Goal: Task Accomplishment & Management: Complete application form

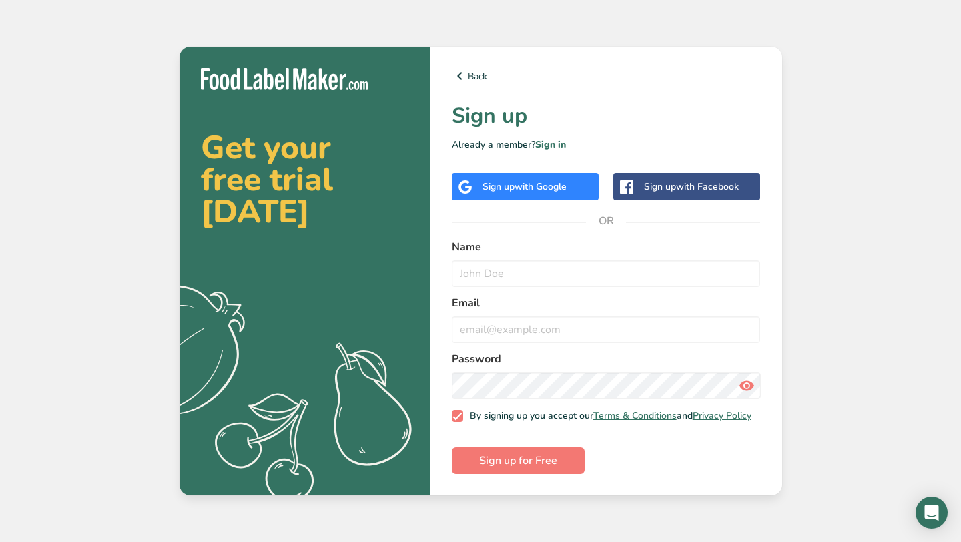
click at [489, 239] on label "Name" at bounding box center [606, 247] width 309 height 16
click at [470, 276] on input "text" at bounding box center [606, 273] width 309 height 27
type input "[PERSON_NAME]"
click at [454, 316] on input "email" at bounding box center [606, 329] width 309 height 27
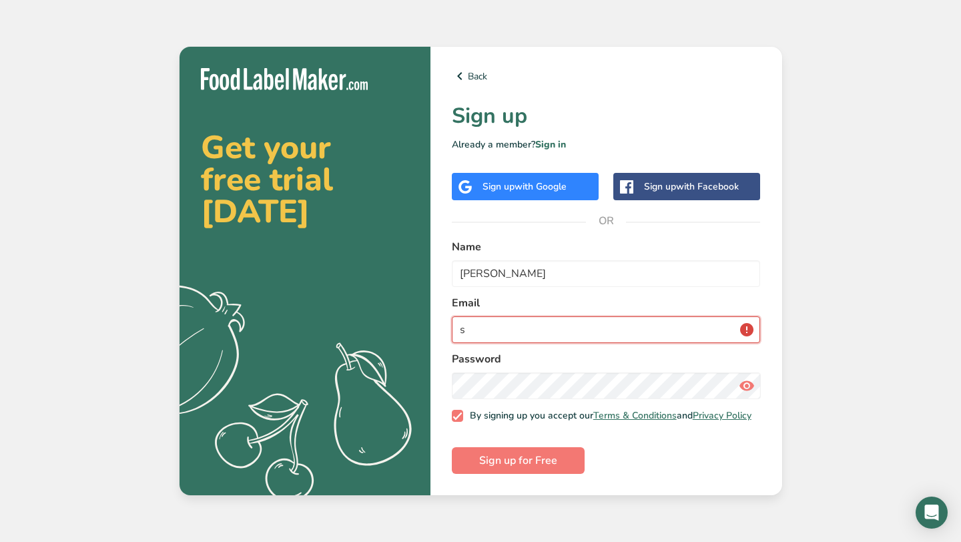
type input "s"
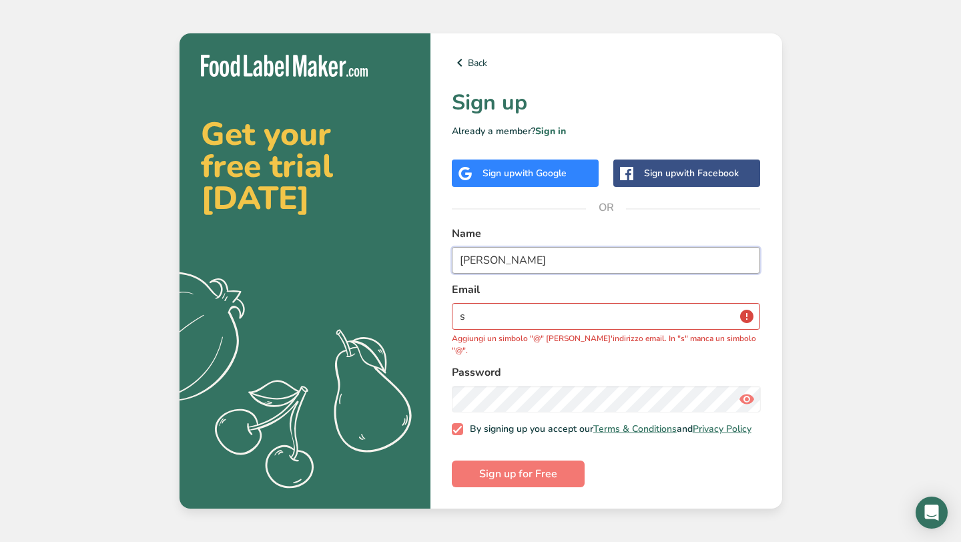
drag, startPoint x: 531, startPoint y: 277, endPoint x: 446, endPoint y: 264, distance: 85.7
click at [446, 264] on div "Back Sign up Already a member? Sign in Sign up with Google Sign up with Faceboo…" at bounding box center [606, 270] width 352 height 475
type input "[PERSON_NAME]"
click at [470, 314] on input "s" at bounding box center [606, 316] width 309 height 27
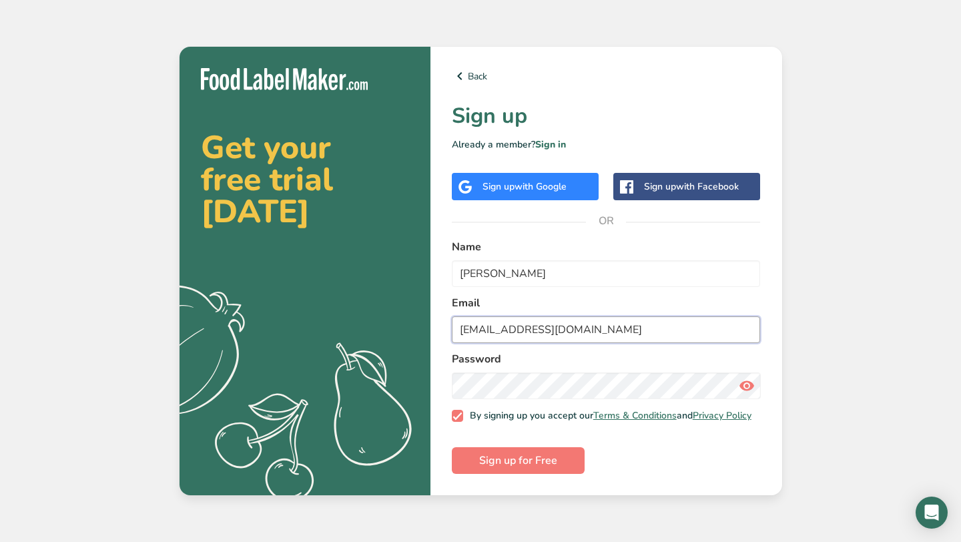
type input "[EMAIL_ADDRESS][DOMAIN_NAME]"
click at [567, 458] on button "Sign up for Free" at bounding box center [518, 460] width 133 height 27
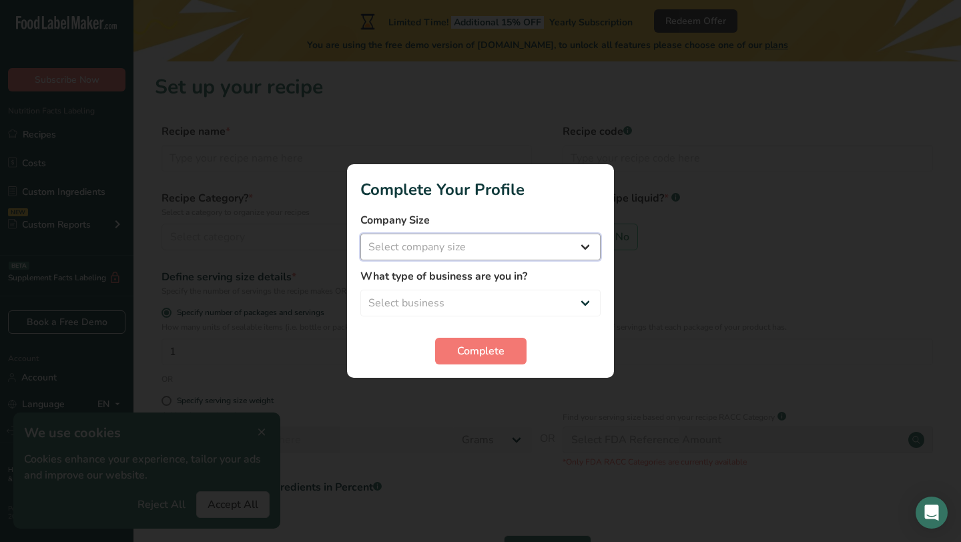
click at [585, 248] on select "Select company size Fewer than 10 Employees 10 to 50 Employees 51 to 500 Employ…" at bounding box center [480, 247] width 240 height 27
select select "1"
click at [360, 234] on select "Select company size Fewer than 10 Employees 10 to 50 Employees 51 to 500 Employ…" at bounding box center [480, 247] width 240 height 27
click at [519, 305] on select "Select business Packaged Food Manufacturer Restaurant & Cafe Bakery Meal Plans …" at bounding box center [480, 303] width 240 height 27
select select "2"
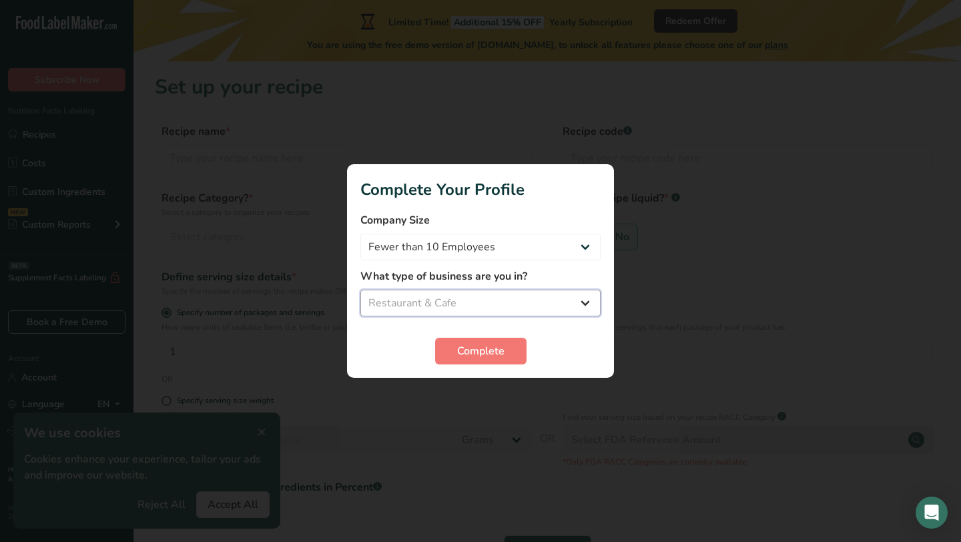
click at [360, 290] on select "Select business Packaged Food Manufacturer Restaurant & Cafe Bakery Meal Plans …" at bounding box center [480, 303] width 240 height 27
click at [479, 346] on span "Complete" at bounding box center [480, 351] width 47 height 16
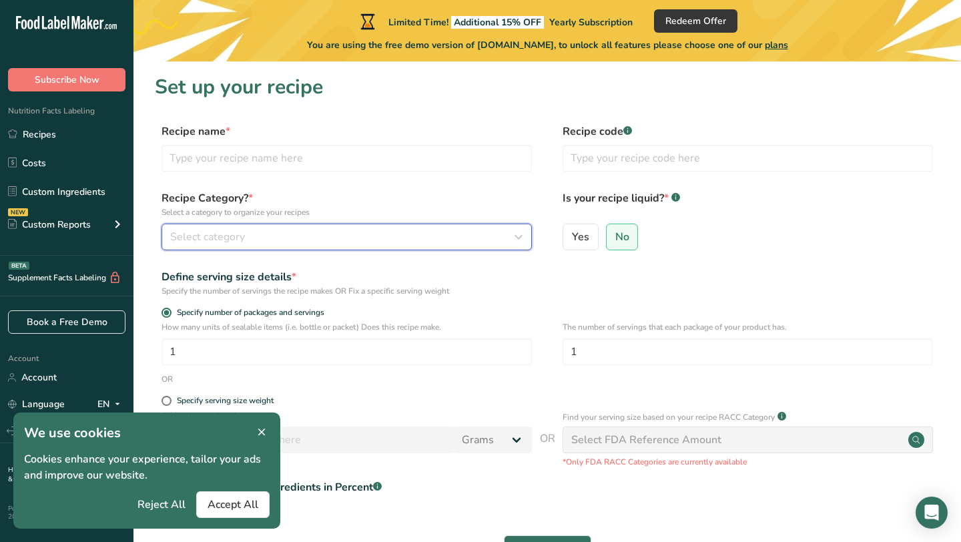
click at [259, 243] on div "Select category" at bounding box center [342, 237] width 345 height 16
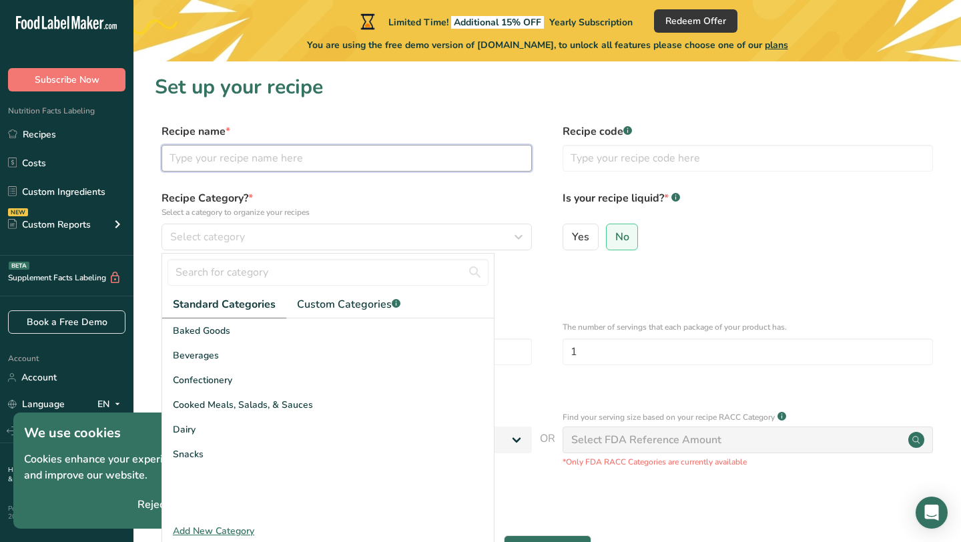
click at [208, 163] on input "text" at bounding box center [346, 158] width 370 height 27
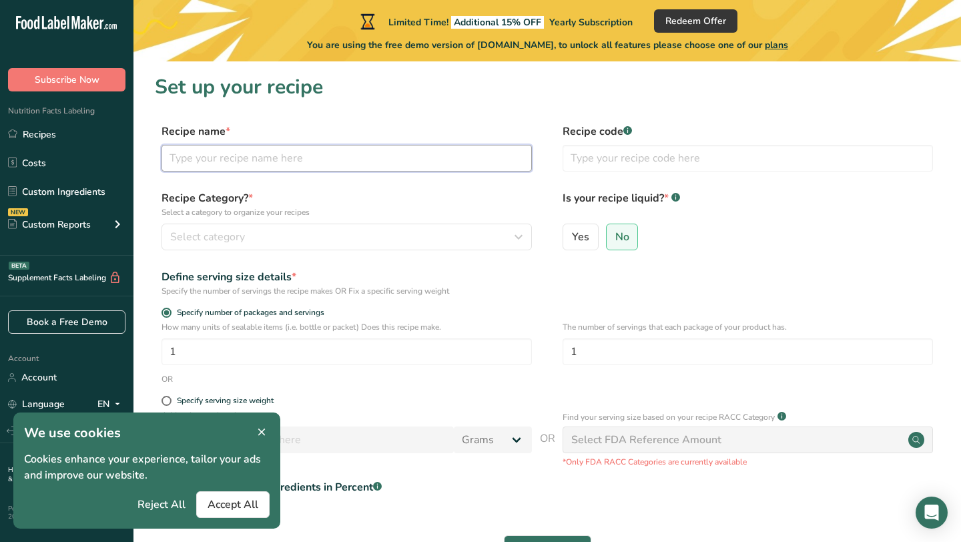
type input "m"
type input "[PERSON_NAME]'s pinsa"
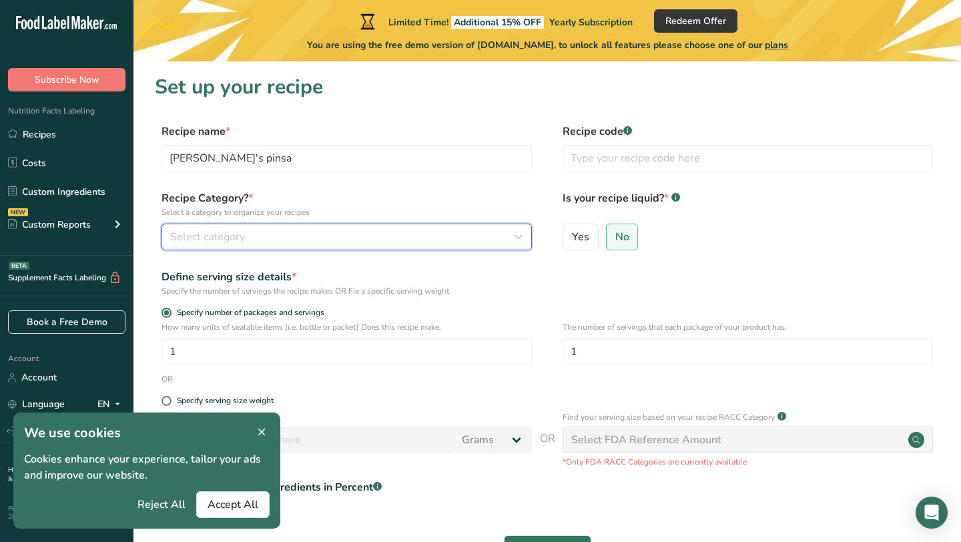
click at [203, 233] on span "Select category" at bounding box center [207, 237] width 75 height 16
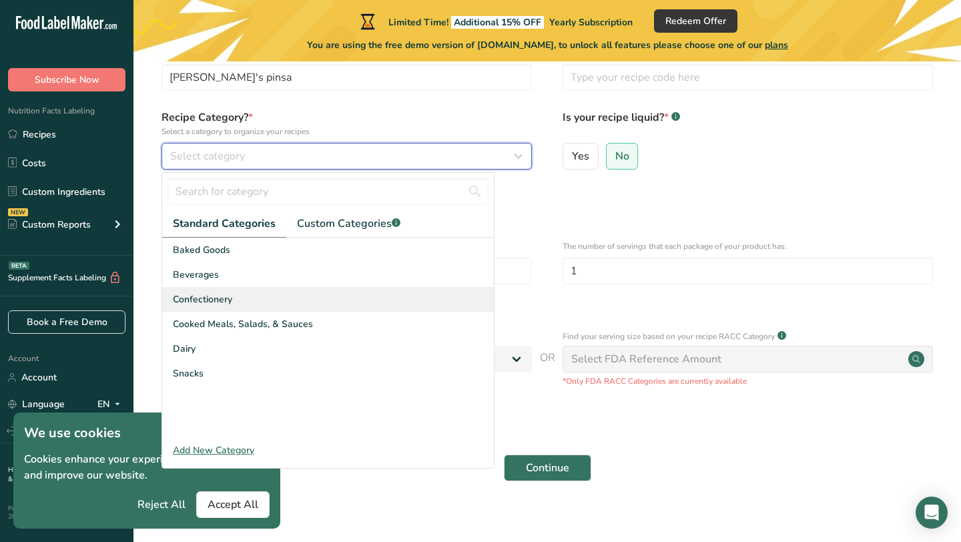
scroll to position [92, 0]
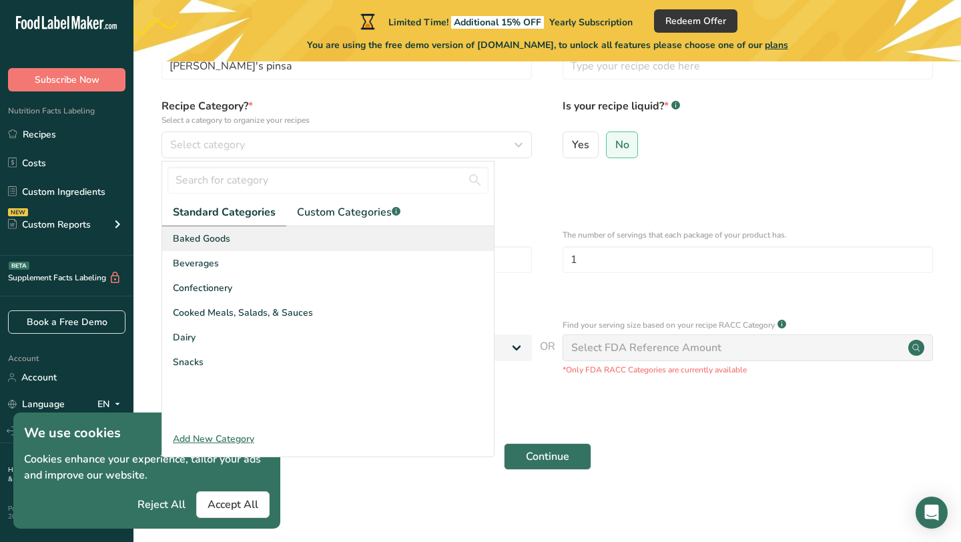
click at [230, 244] on div "Baked Goods" at bounding box center [328, 238] width 332 height 25
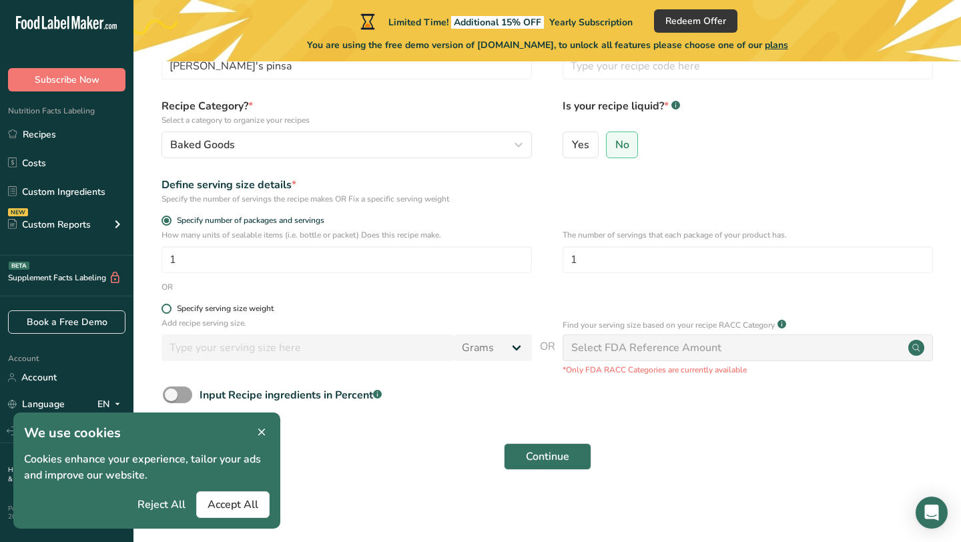
click at [167, 311] on span at bounding box center [166, 309] width 10 height 10
click at [167, 311] on input "Specify serving size weight" at bounding box center [165, 308] width 9 height 9
radio input "true"
radio input "false"
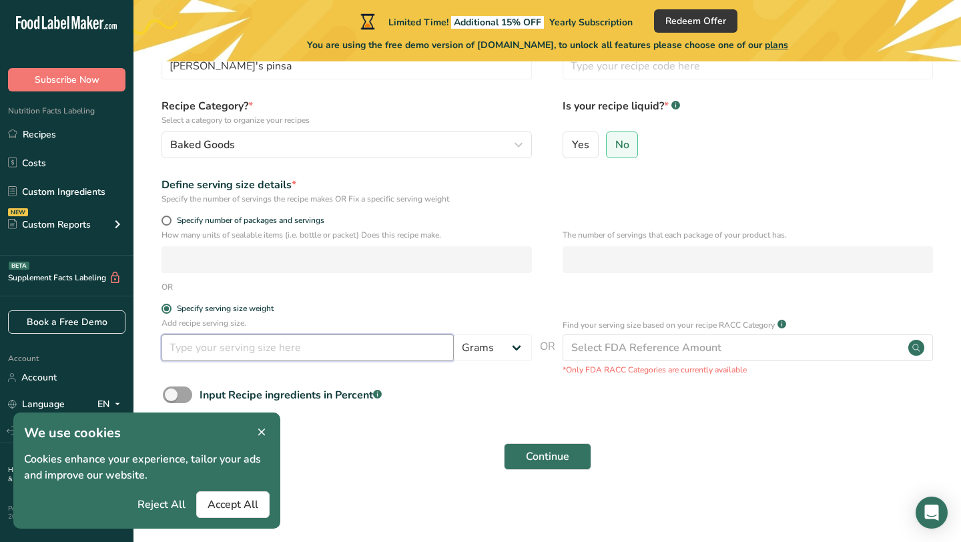
click at [205, 351] on input "number" at bounding box center [307, 347] width 292 height 27
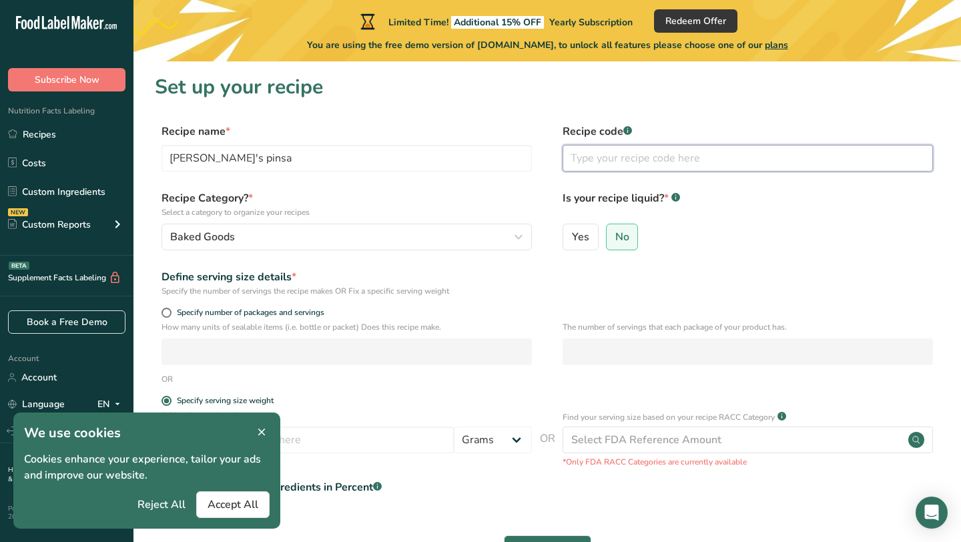
click at [642, 168] on input "text" at bounding box center [747, 158] width 370 height 27
type input "0"
type input "#001"
click at [629, 236] on label "No" at bounding box center [622, 237] width 33 height 27
click at [615, 236] on input "No" at bounding box center [611, 236] width 9 height 9
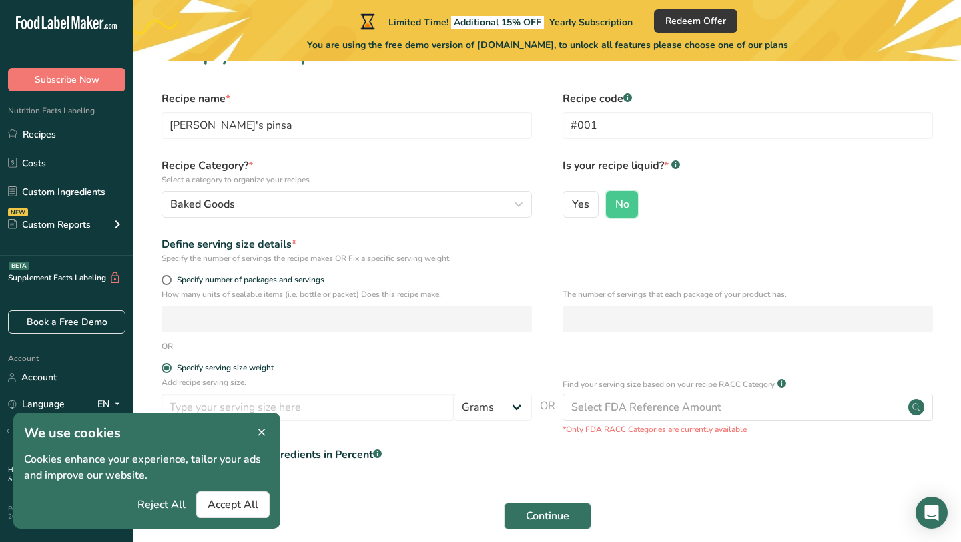
scroll to position [41, 0]
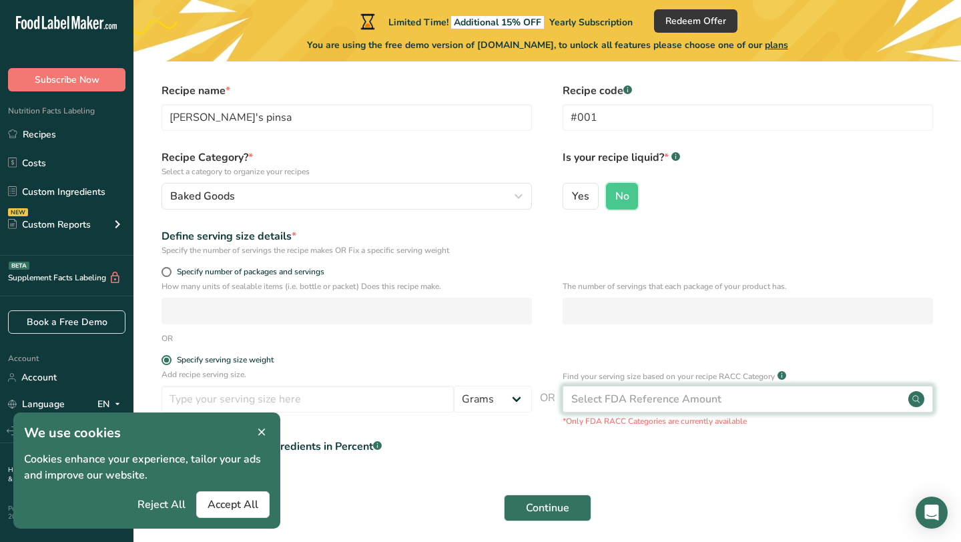
click at [667, 403] on div "Select FDA Reference Amount" at bounding box center [646, 399] width 150 height 16
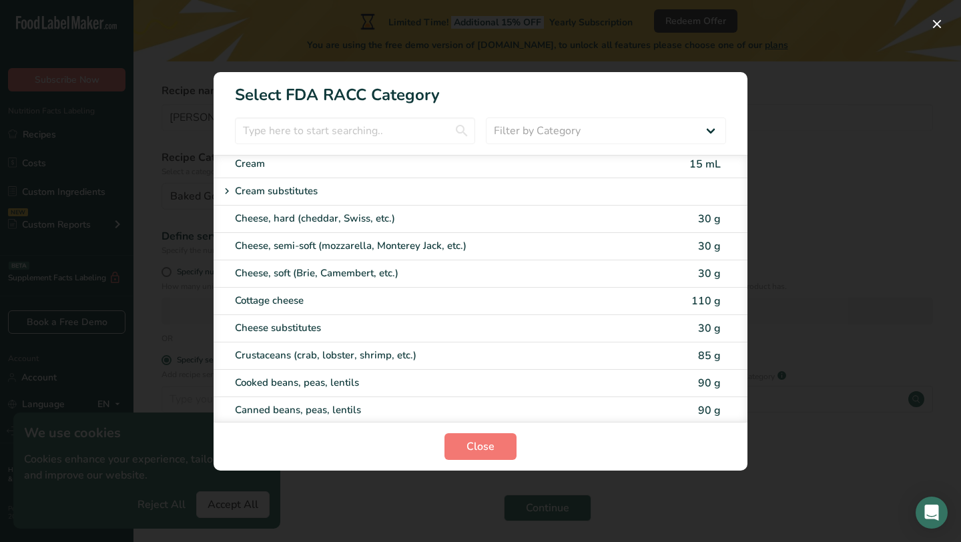
scroll to position [633, 0]
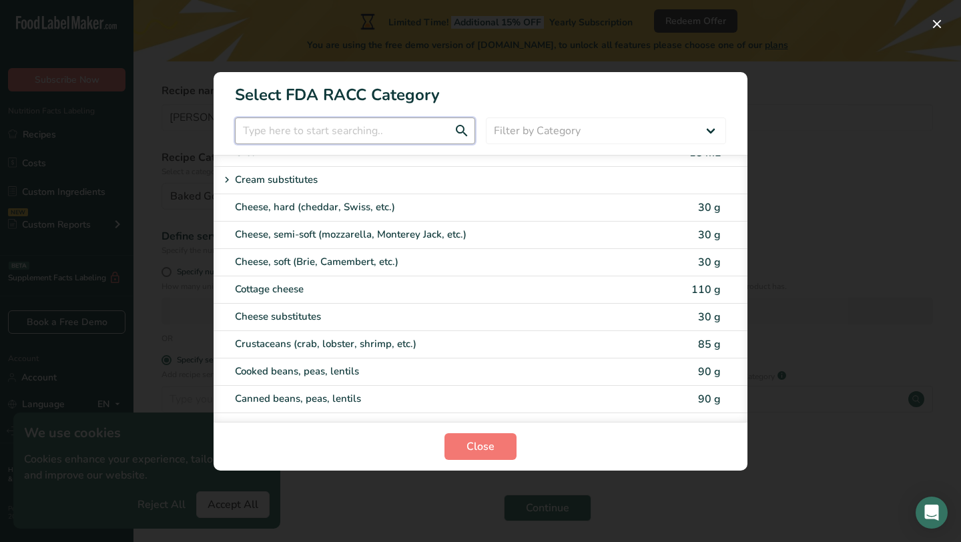
click at [336, 129] on input "RACC Category Selection Modal" at bounding box center [355, 130] width 240 height 27
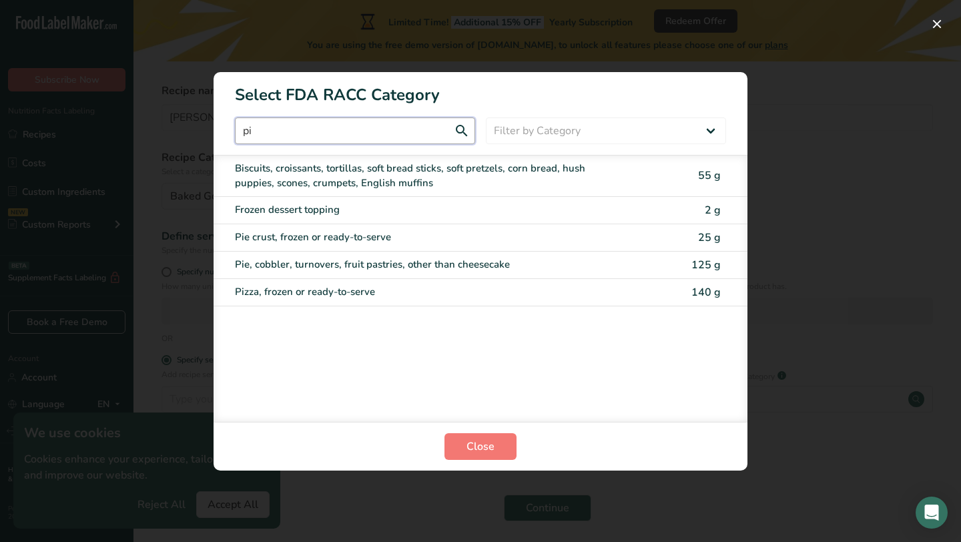
scroll to position [0, 0]
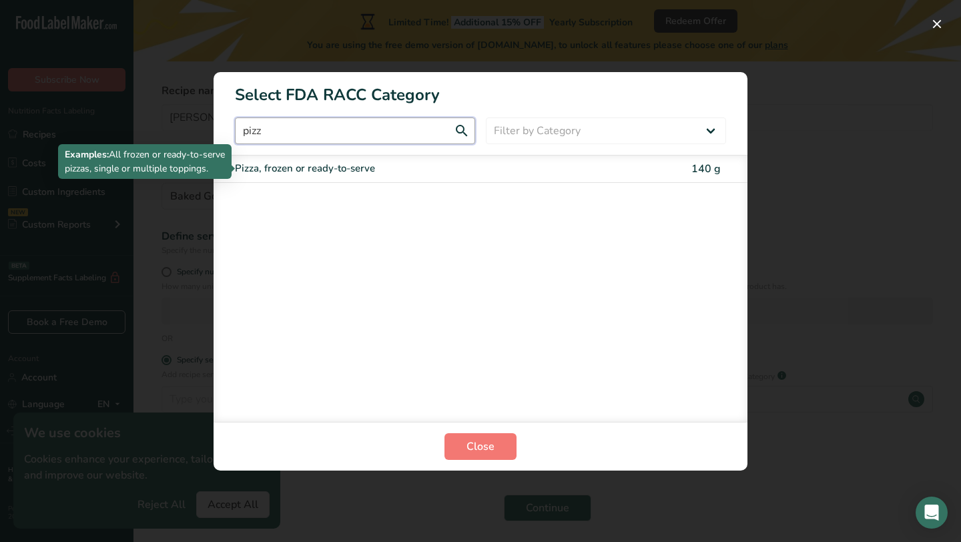
type input "pizz"
click at [274, 170] on div "Pizza, frozen or ready-to-serve" at bounding box center [424, 168] width 379 height 15
type input "140"
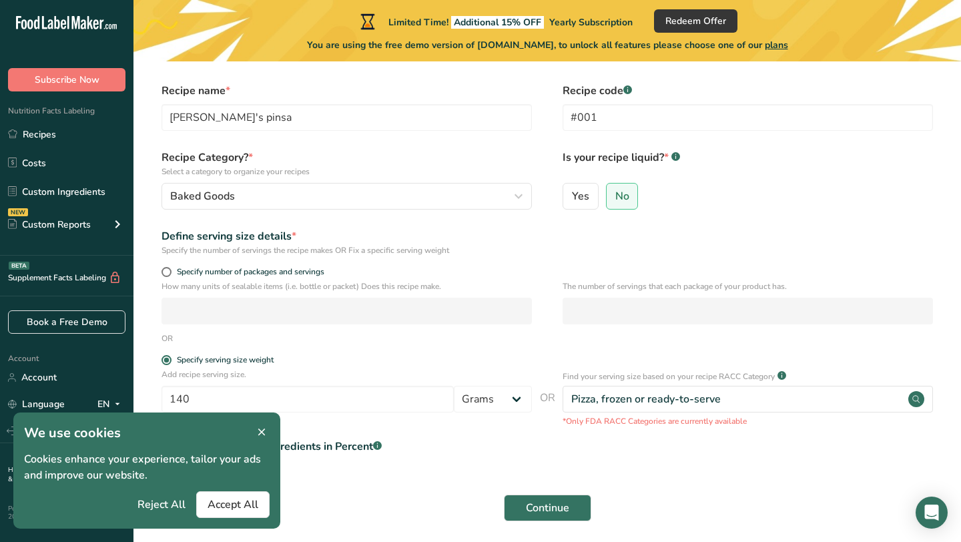
scroll to position [92, 0]
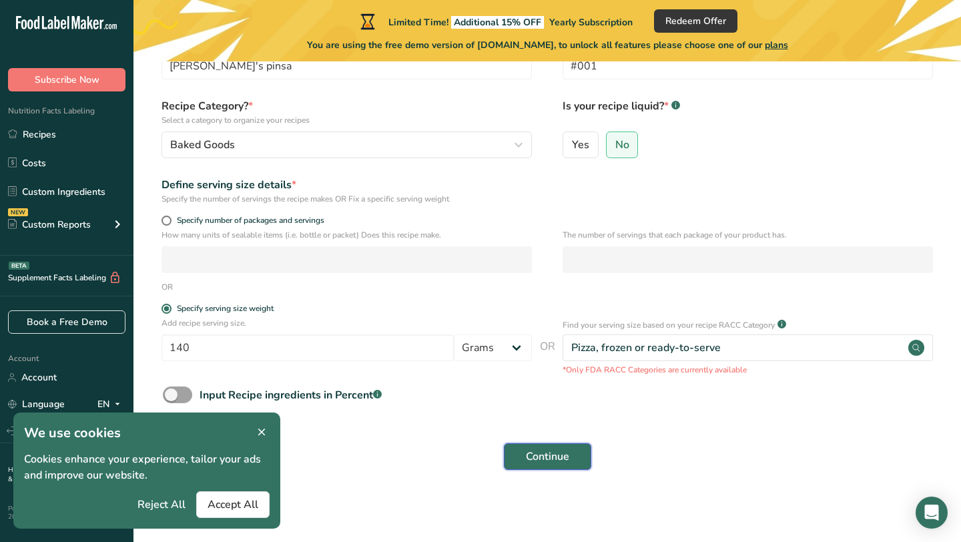
click at [554, 465] on button "Continue" at bounding box center [547, 456] width 87 height 27
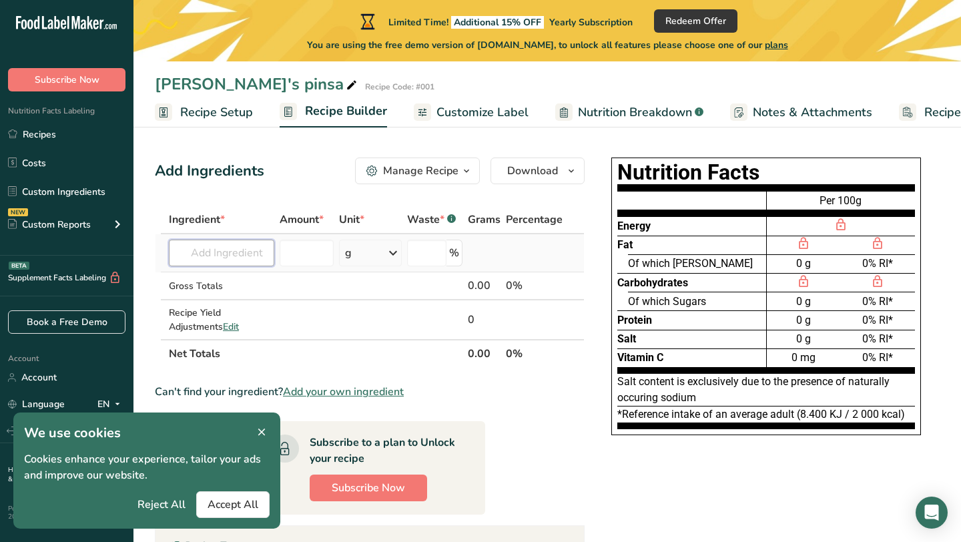
click at [228, 262] on input "text" at bounding box center [221, 253] width 105 height 27
click at [258, 432] on icon at bounding box center [262, 432] width 12 height 19
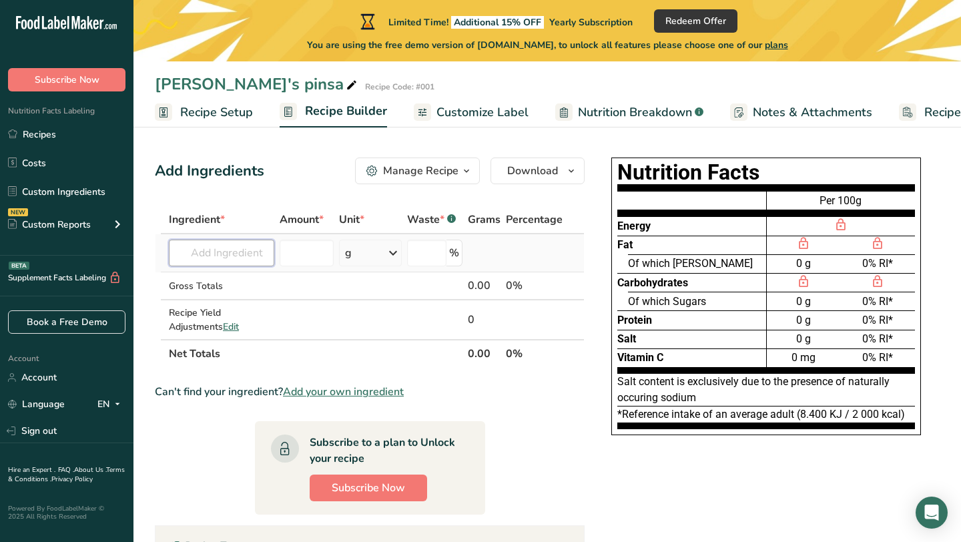
click at [228, 258] on input "text" at bounding box center [221, 253] width 105 height 27
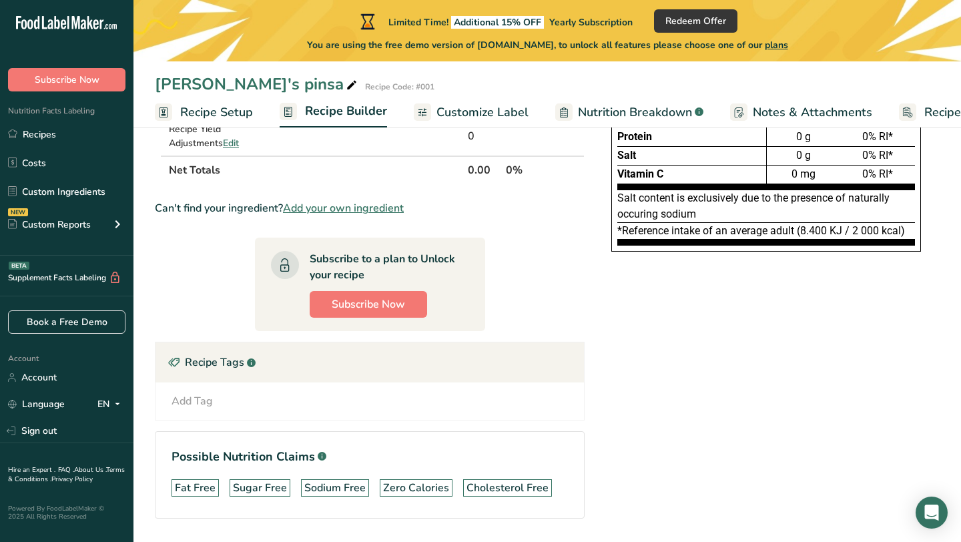
scroll to position [224, 0]
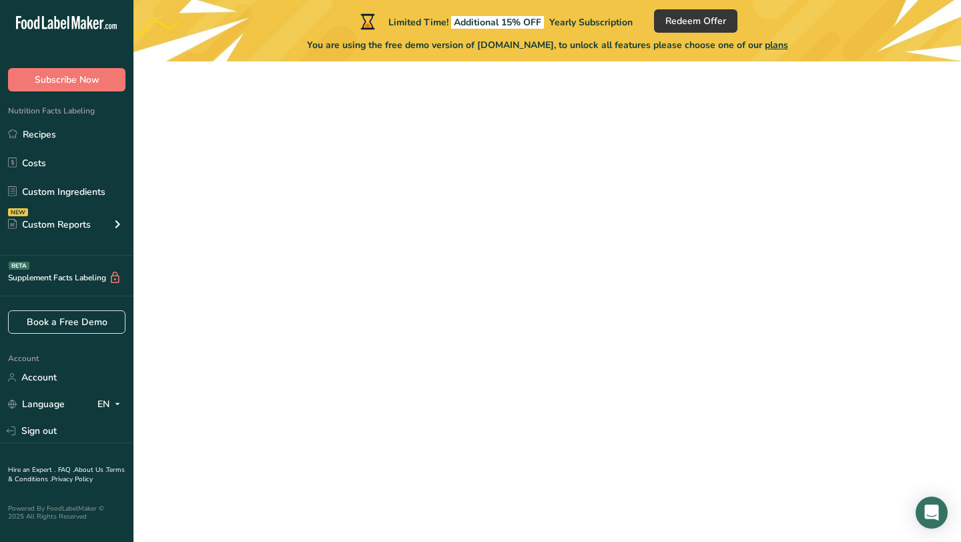
scroll to position [92, 0]
